Goal: Transaction & Acquisition: Purchase product/service

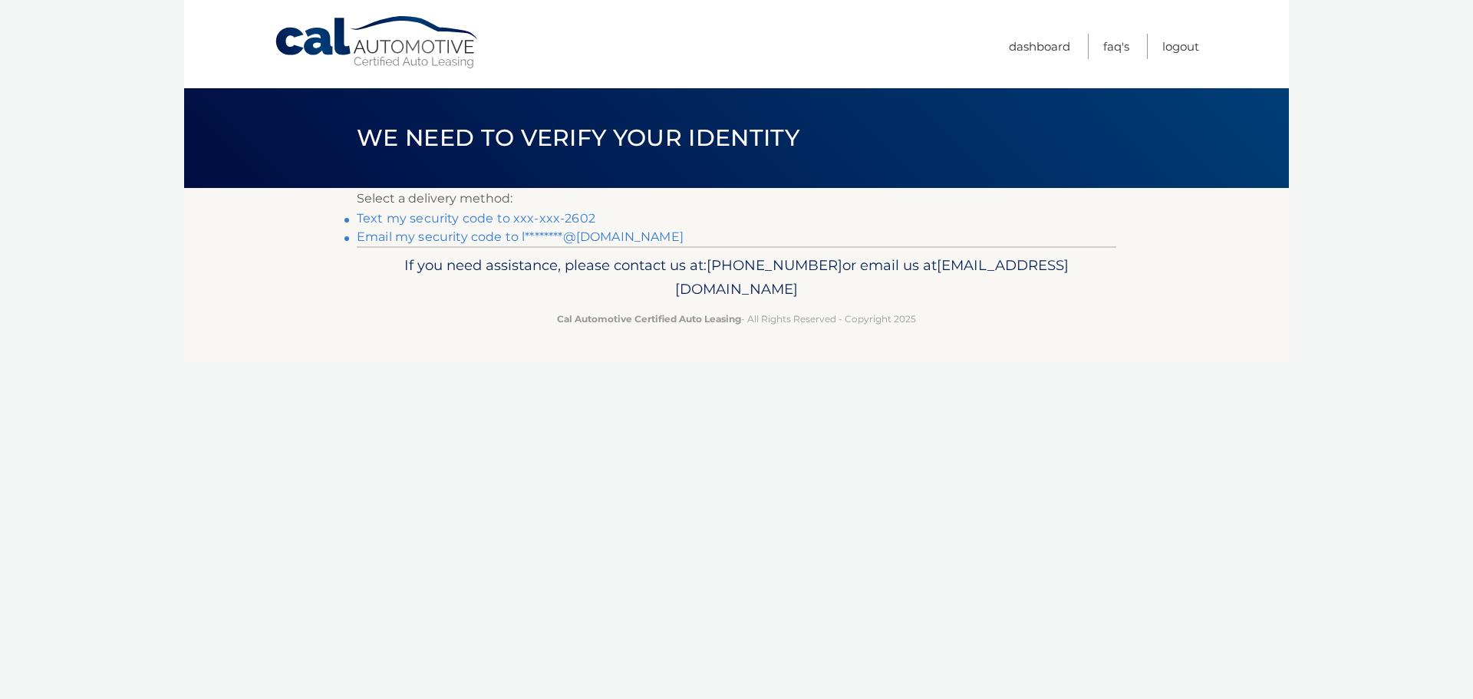
click at [538, 218] on link "Text my security code to xxx-xxx-2602" at bounding box center [476, 218] width 239 height 15
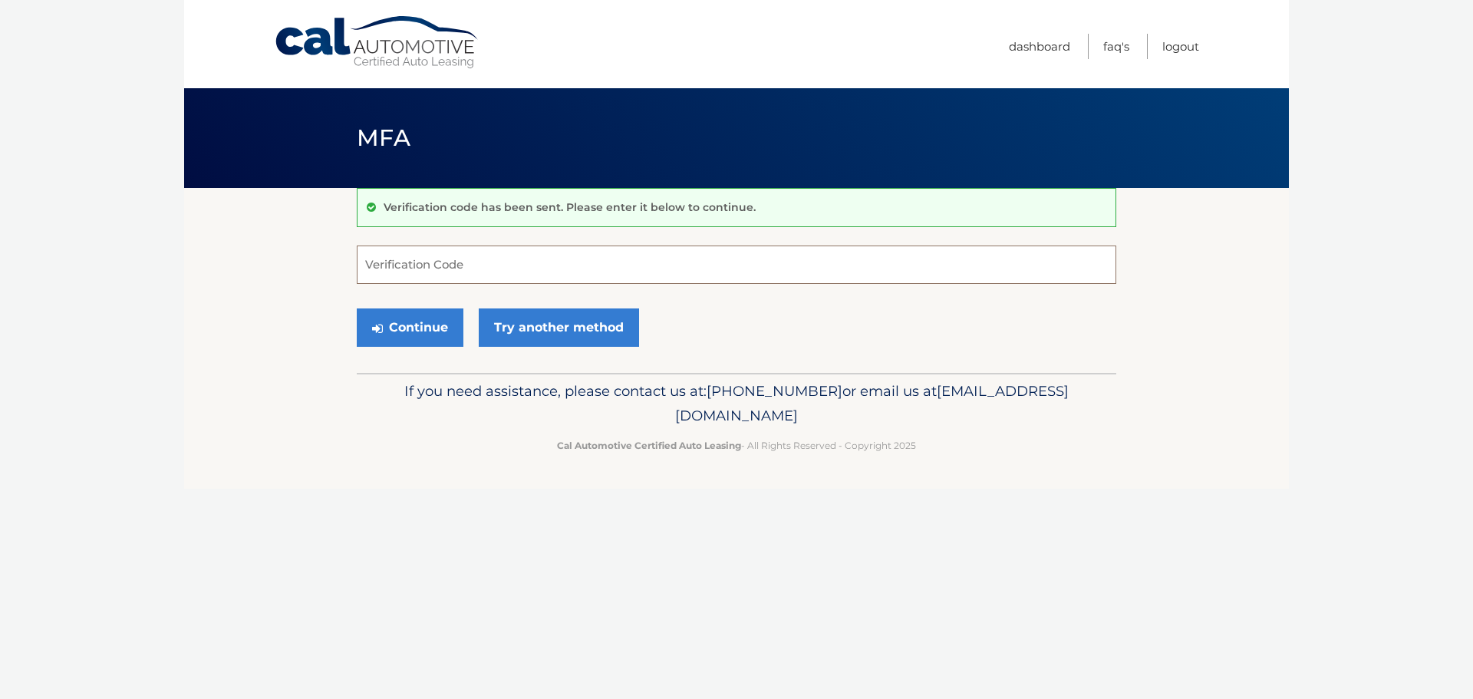
click at [485, 271] on input "Verification Code" at bounding box center [737, 265] width 760 height 38
type input "231115"
click at [421, 332] on button "Continue" at bounding box center [410, 327] width 107 height 38
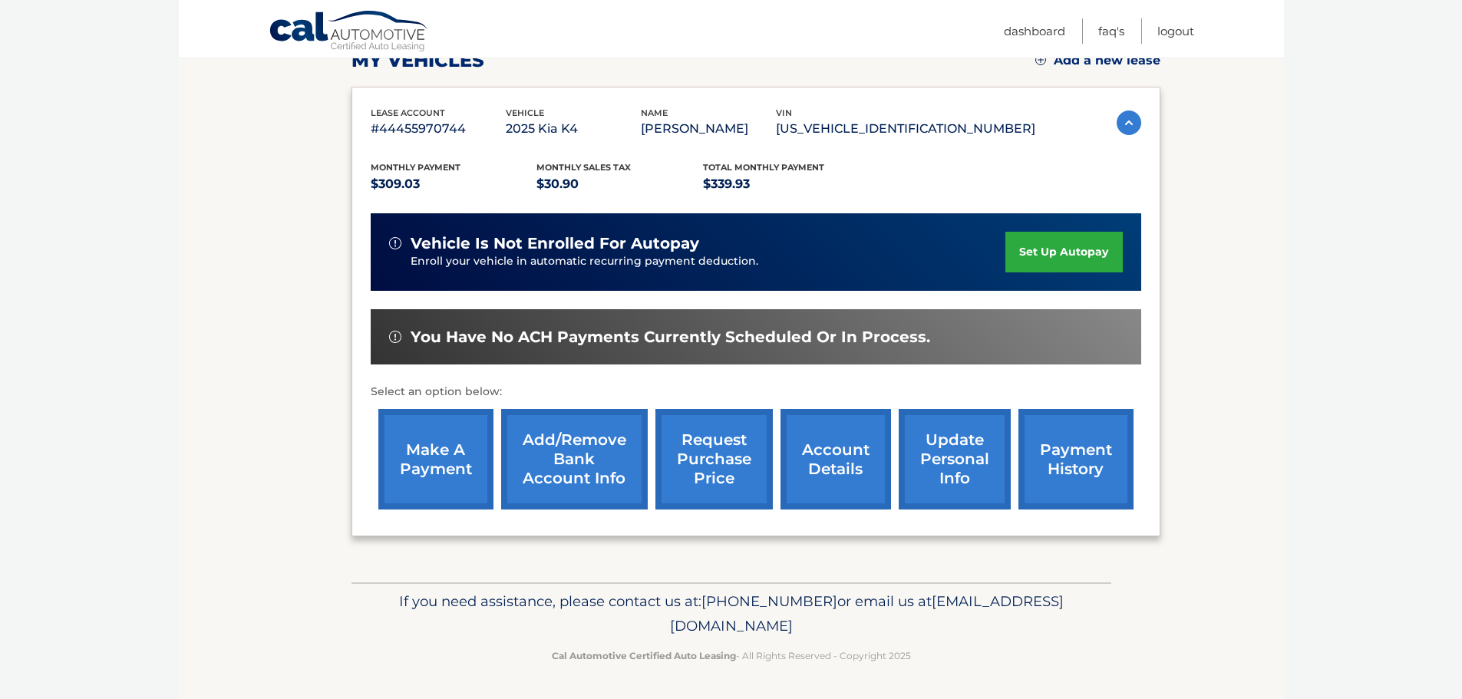
scroll to position [252, 0]
click at [421, 449] on link "make a payment" at bounding box center [435, 459] width 115 height 101
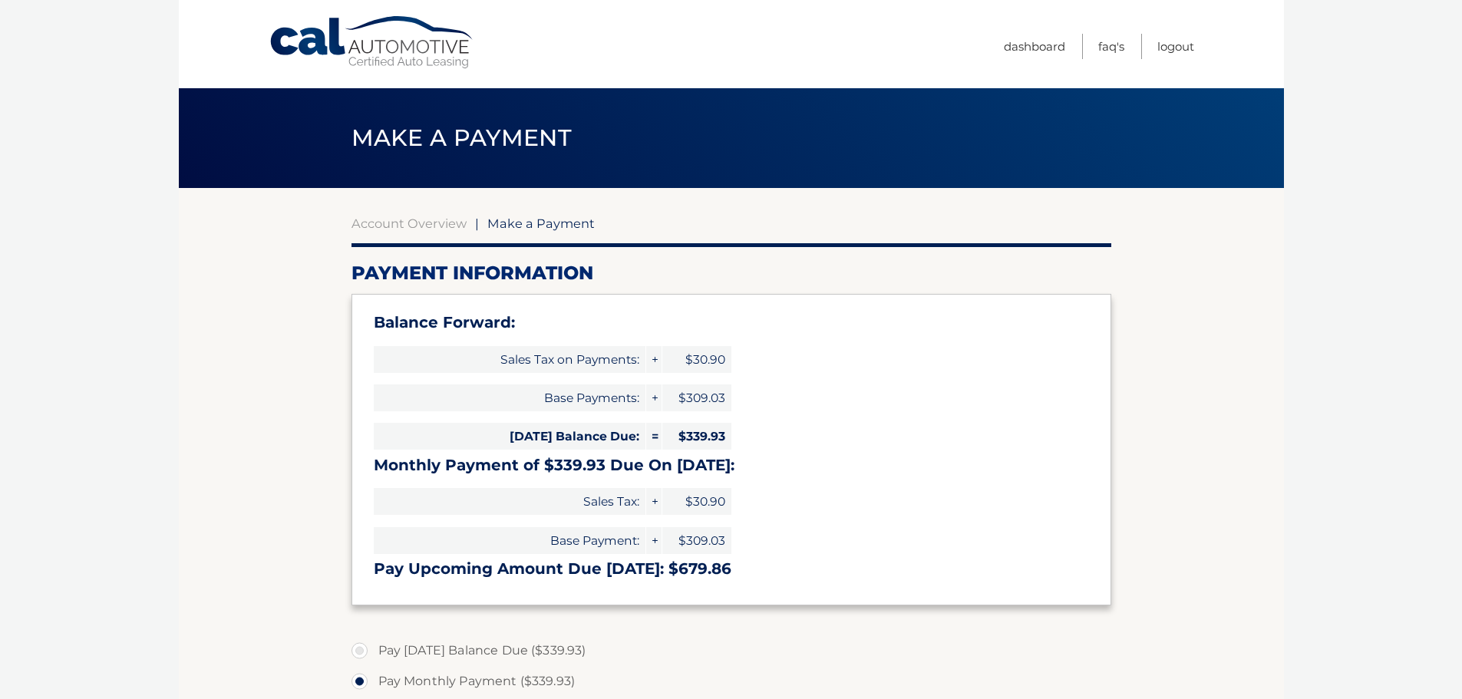
select select "MTgxOGQ3Y2EtNWU1MC00MmFhLWFlZjAtMzk1ZmRjMzdhMDkw"
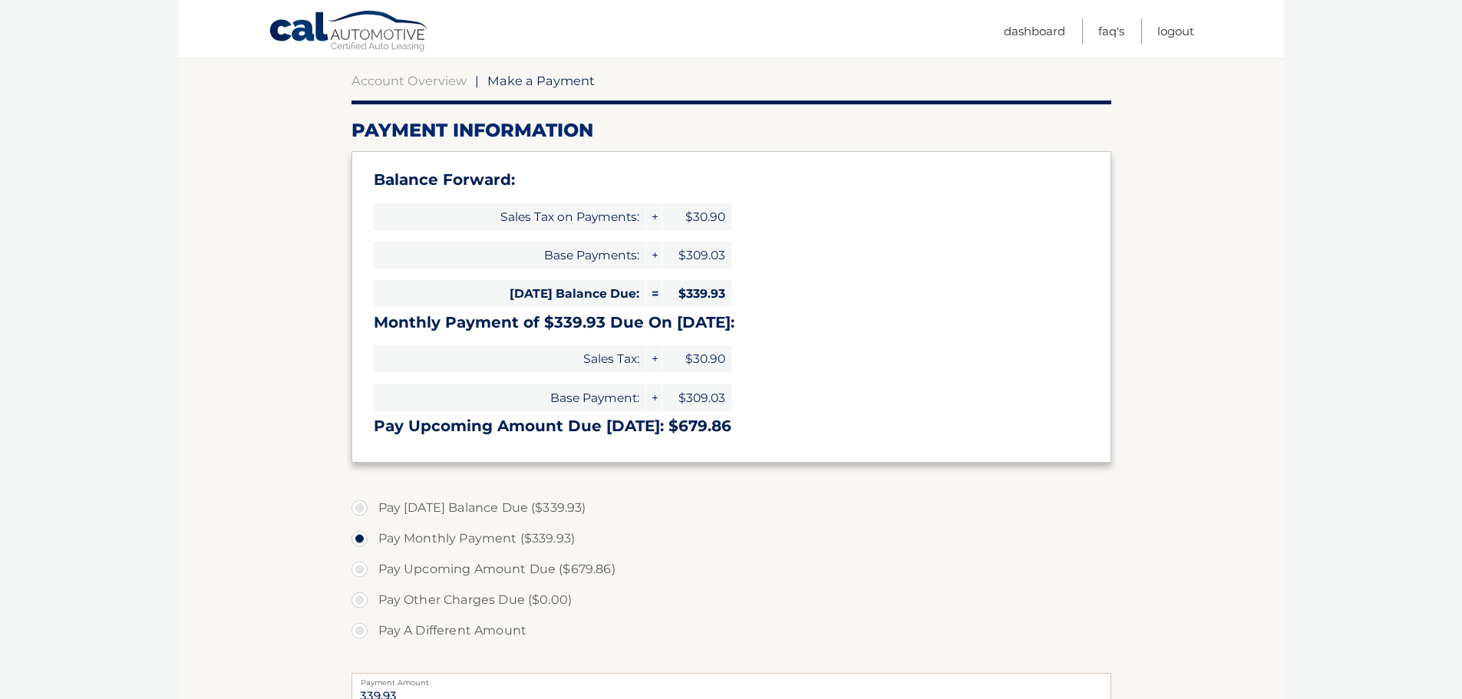
scroll to position [153, 0]
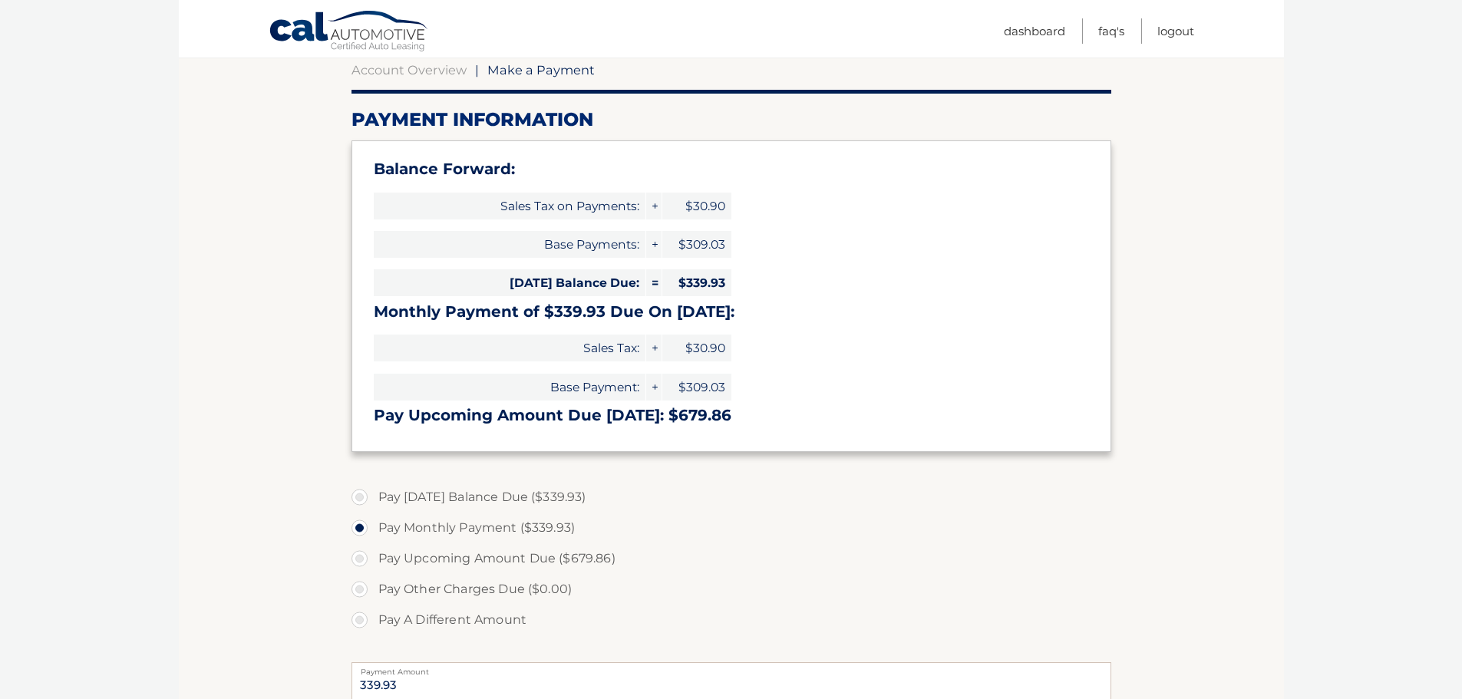
click at [359, 498] on label "Pay Today's Balance Due ($339.93)" at bounding box center [731, 497] width 760 height 31
click at [359, 498] on input "Pay Today's Balance Due ($339.93)" at bounding box center [365, 494] width 15 height 25
radio input "true"
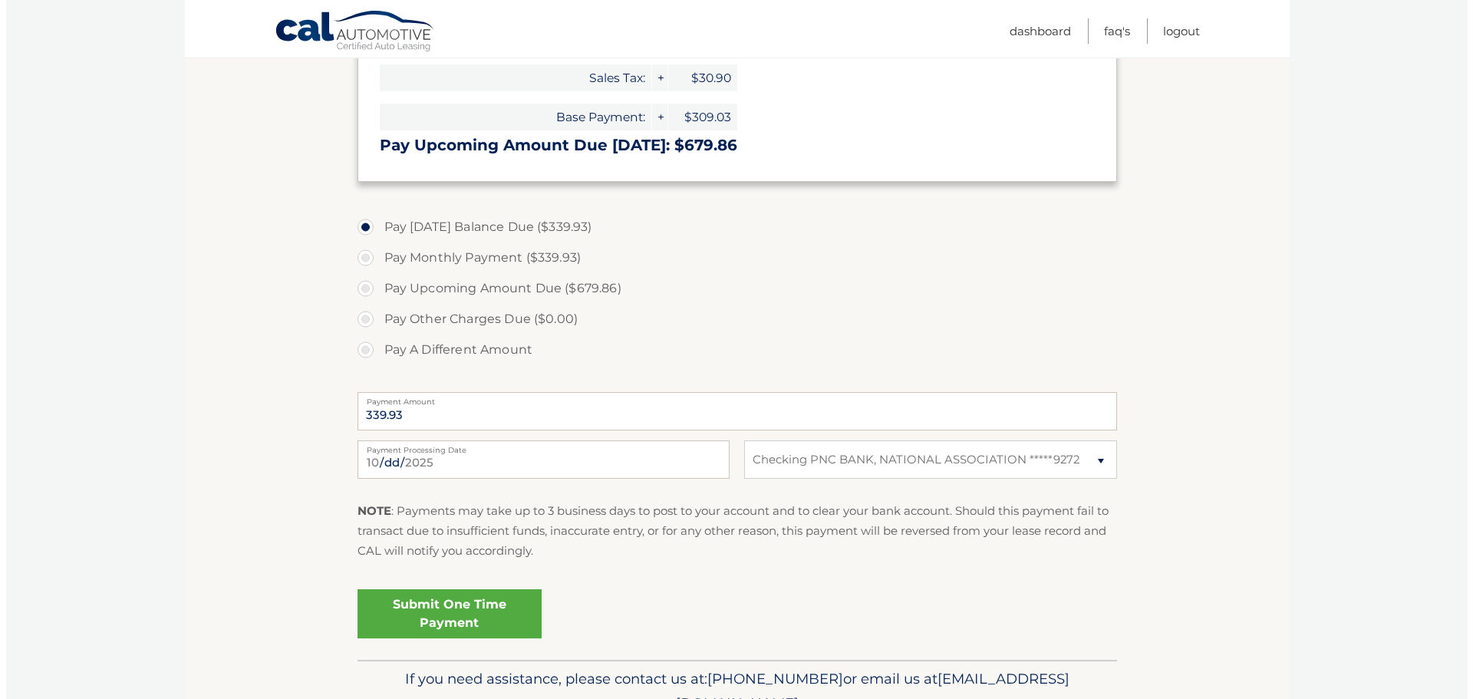
scroll to position [460, 0]
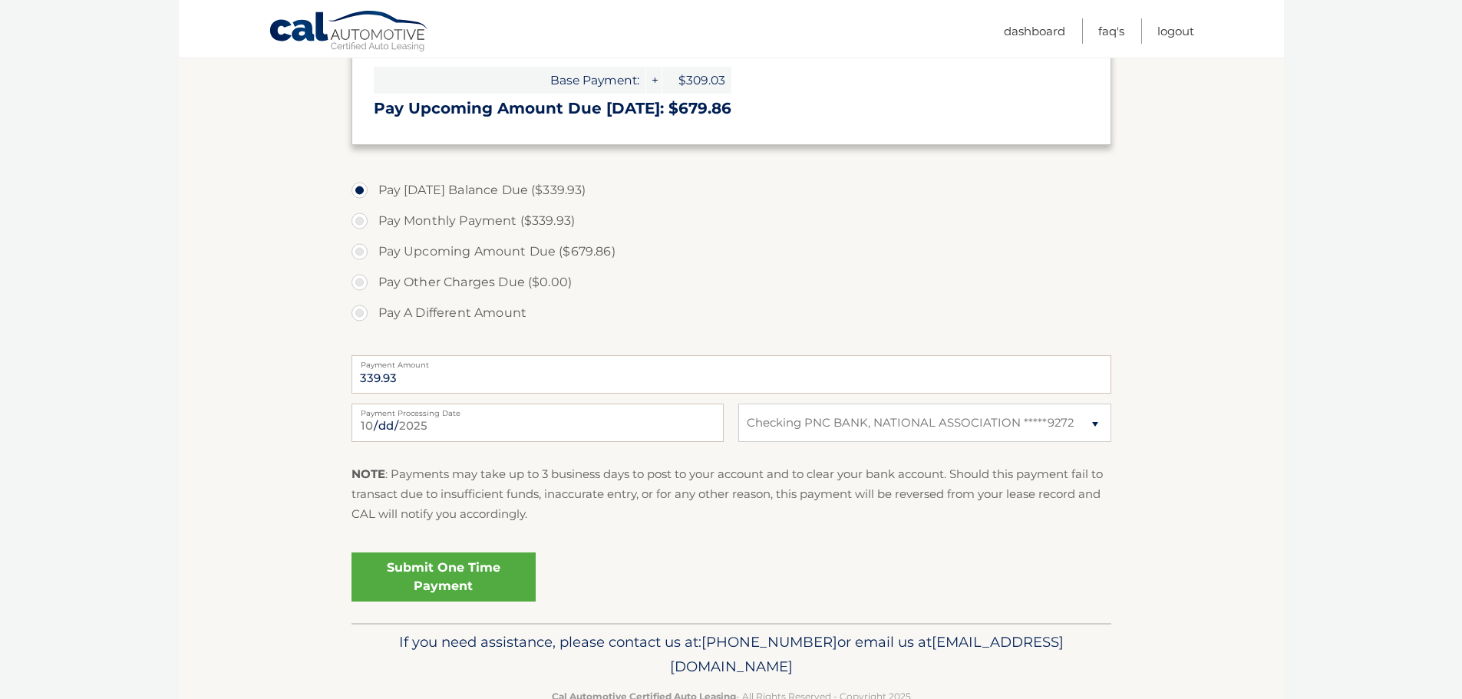
click at [430, 576] on link "Submit One Time Payment" at bounding box center [443, 576] width 184 height 49
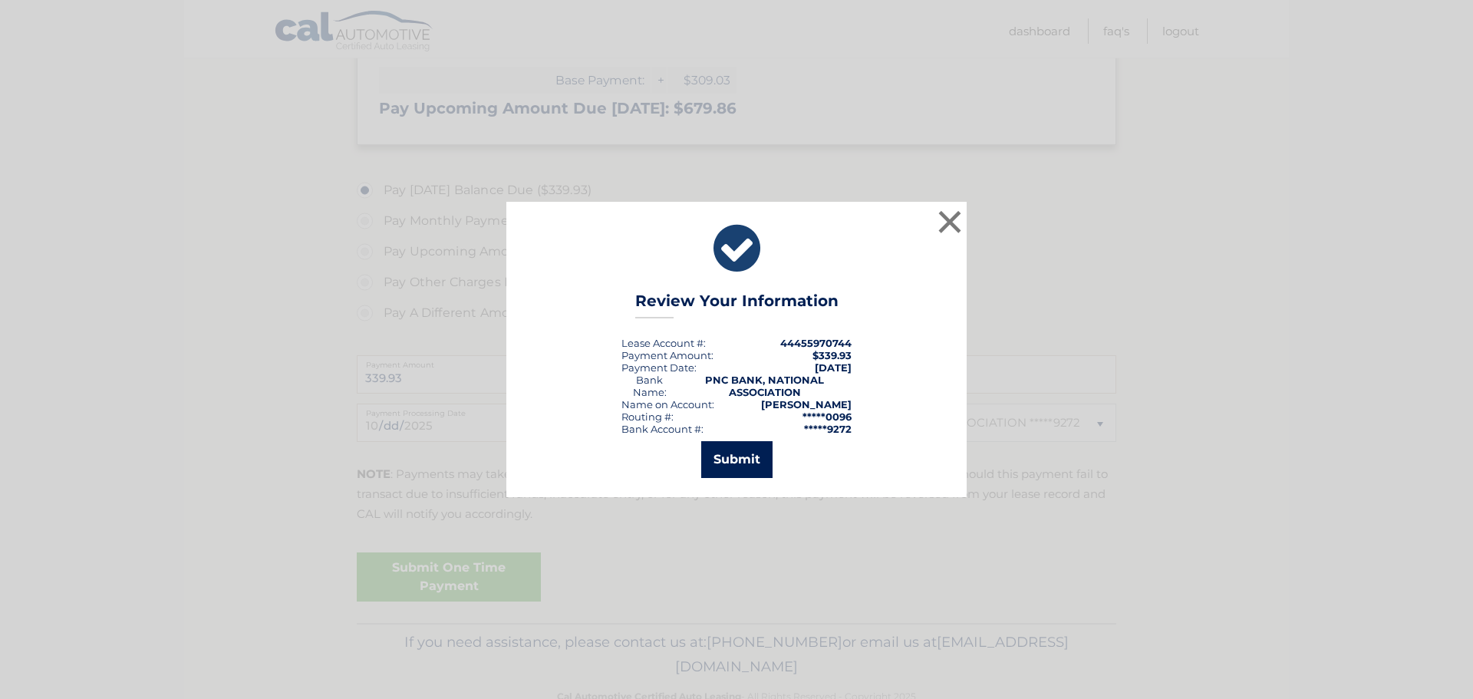
click at [728, 451] on button "Submit" at bounding box center [736, 459] width 71 height 37
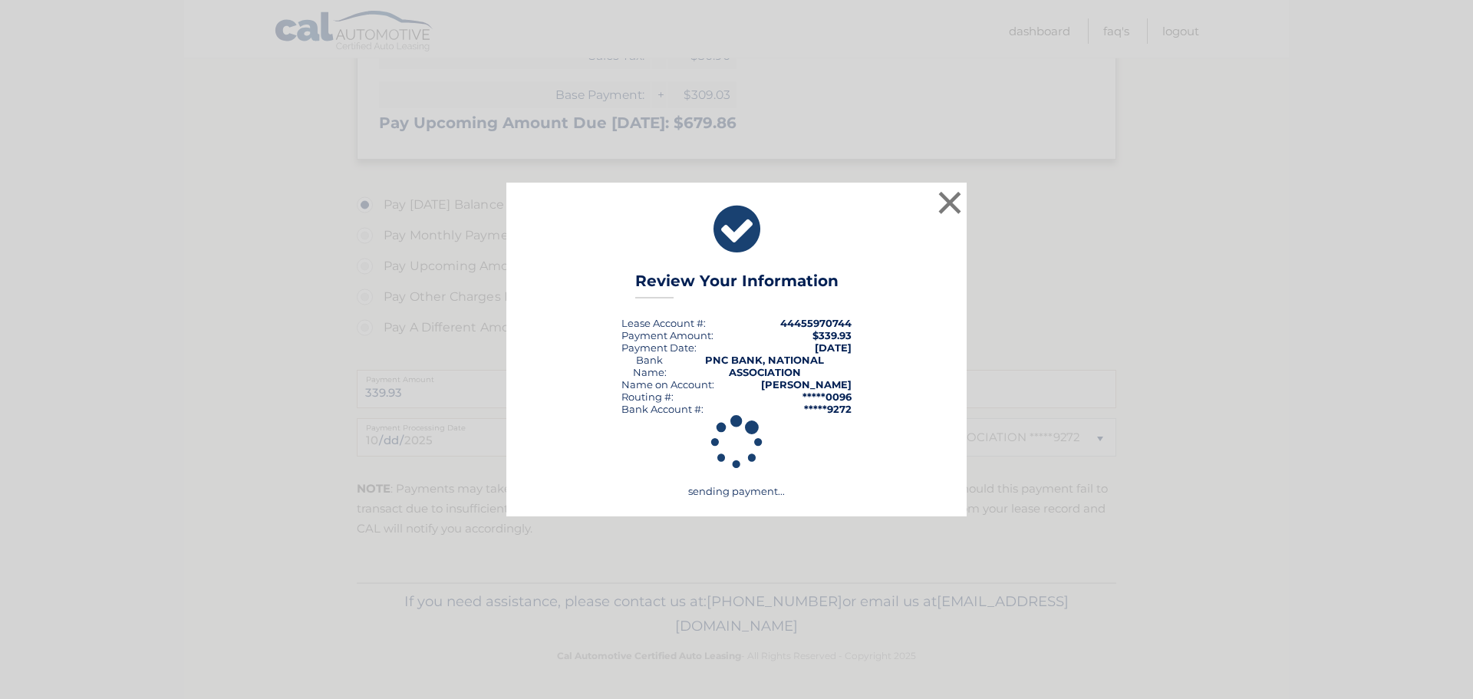
scroll to position [446, 0]
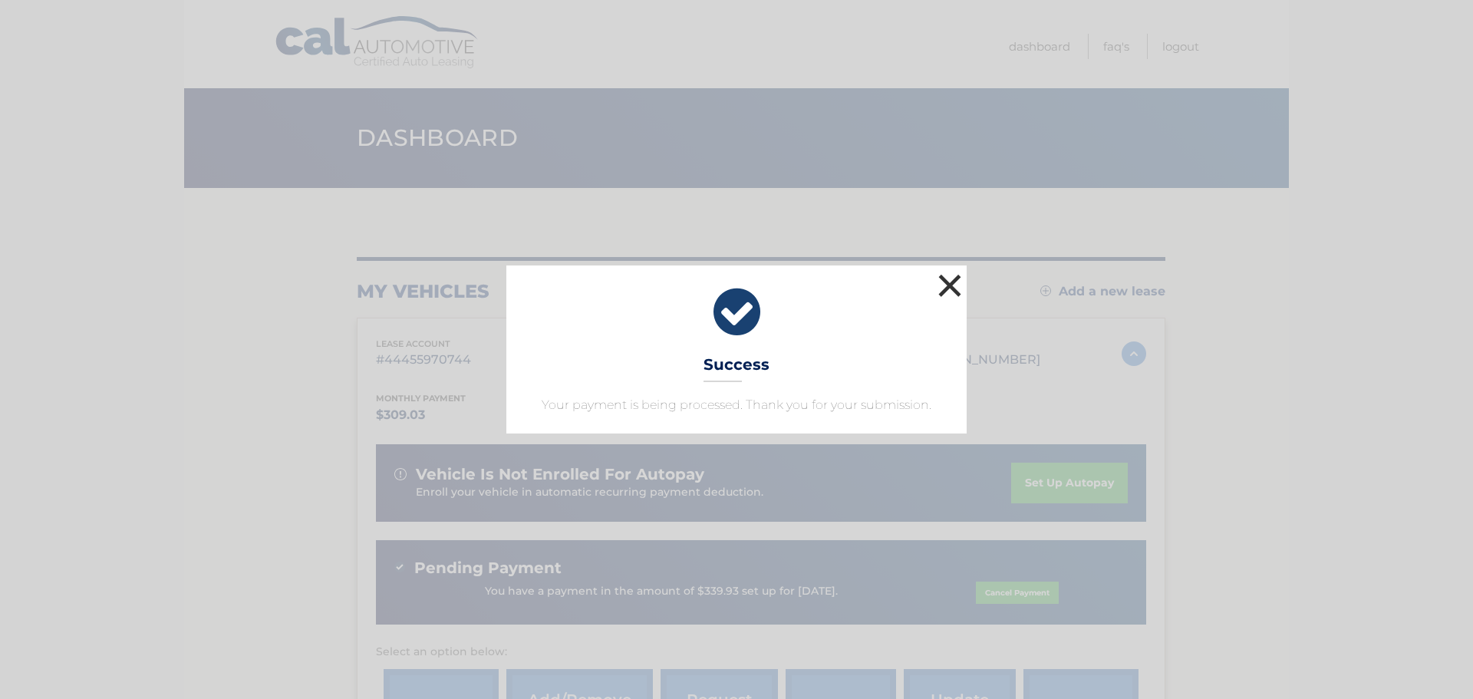
click at [955, 279] on button "×" at bounding box center [949, 285] width 31 height 31
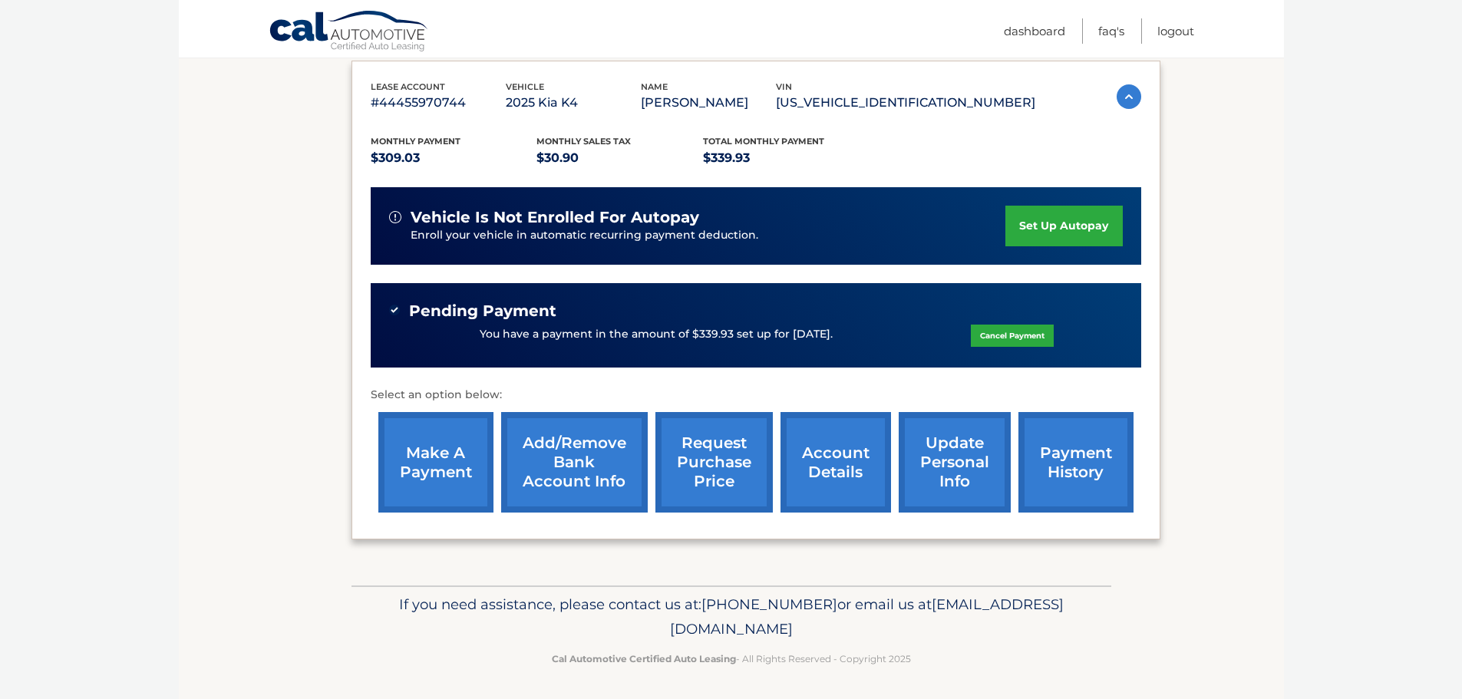
scroll to position [282, 0]
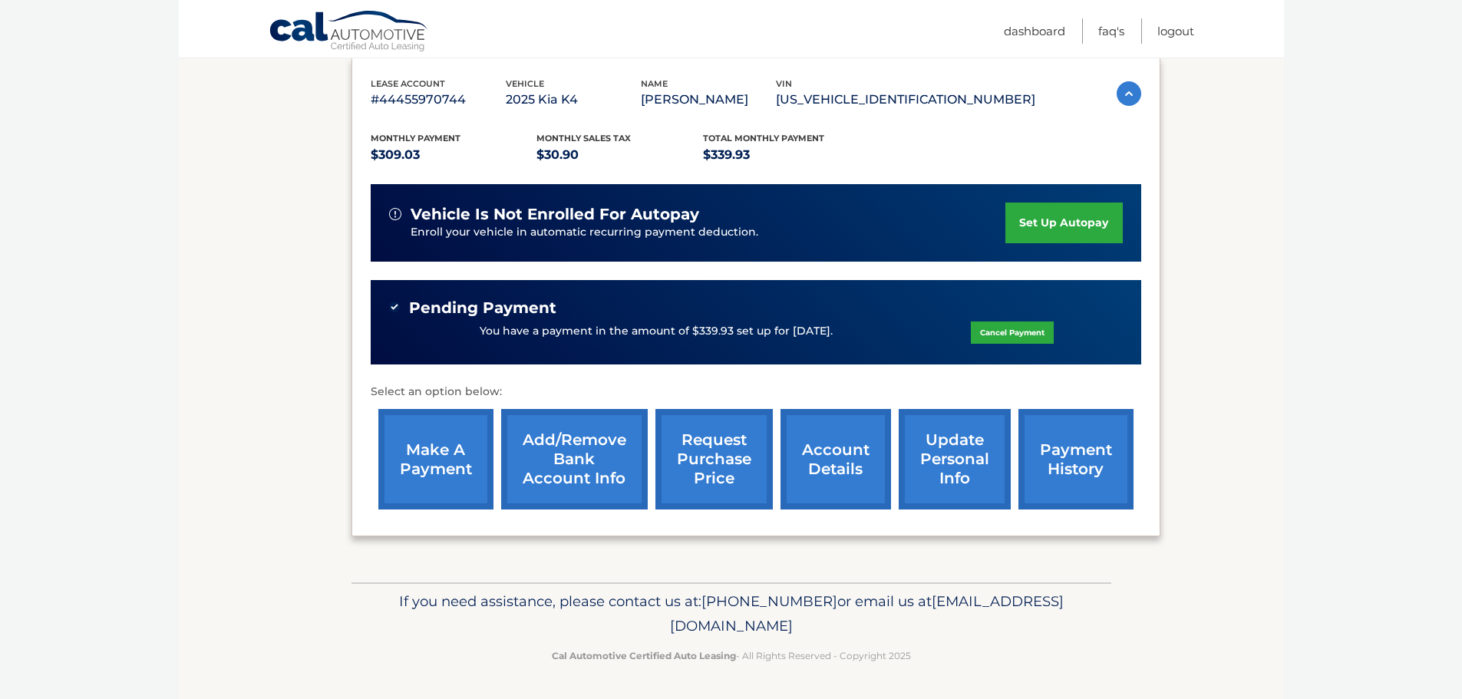
click at [1060, 464] on link "payment history" at bounding box center [1075, 459] width 115 height 101
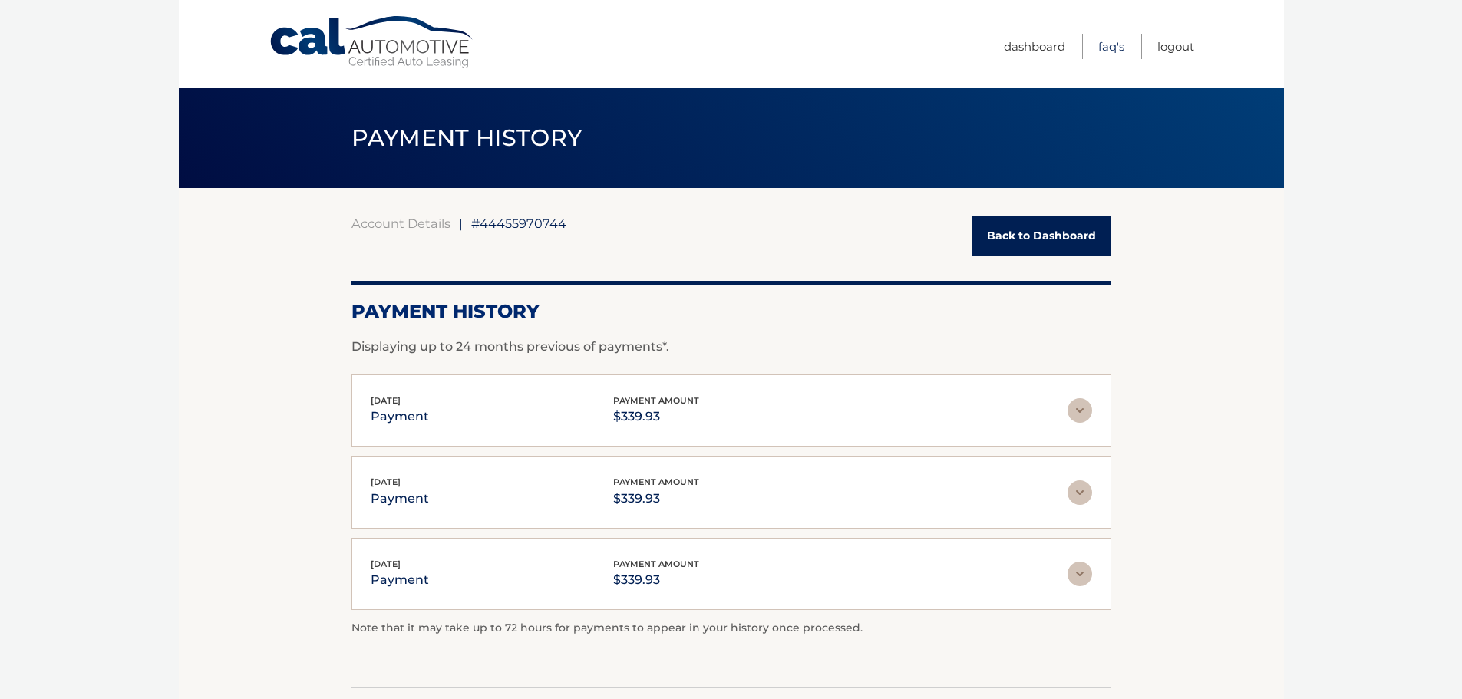
click at [1109, 46] on link "FAQ's" at bounding box center [1111, 46] width 26 height 25
